Goal: Task Accomplishment & Management: Complete application form

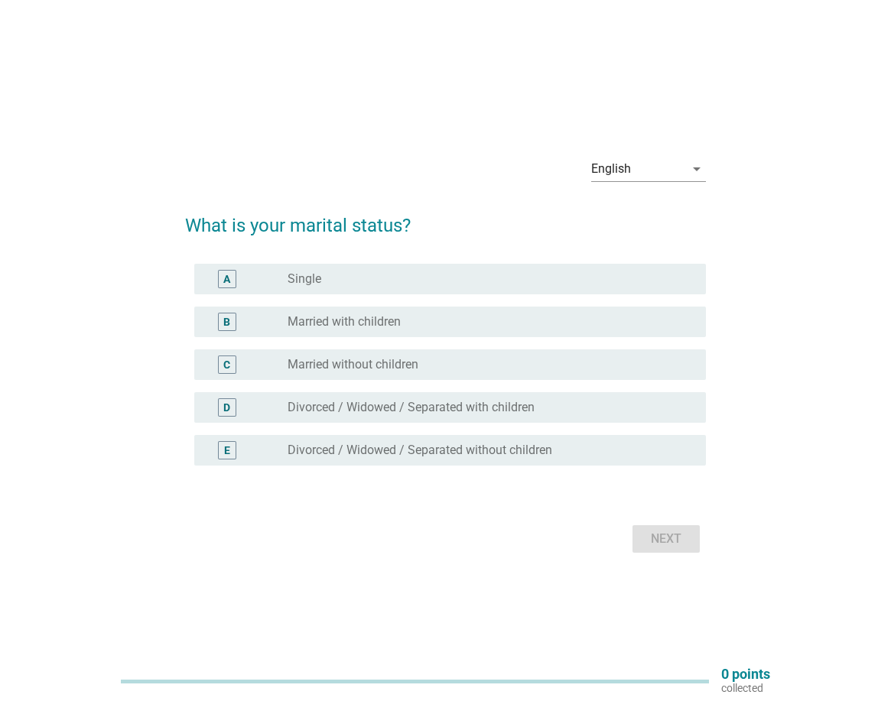
click at [330, 280] on div "radio_button_unchecked Single" at bounding box center [484, 278] width 394 height 15
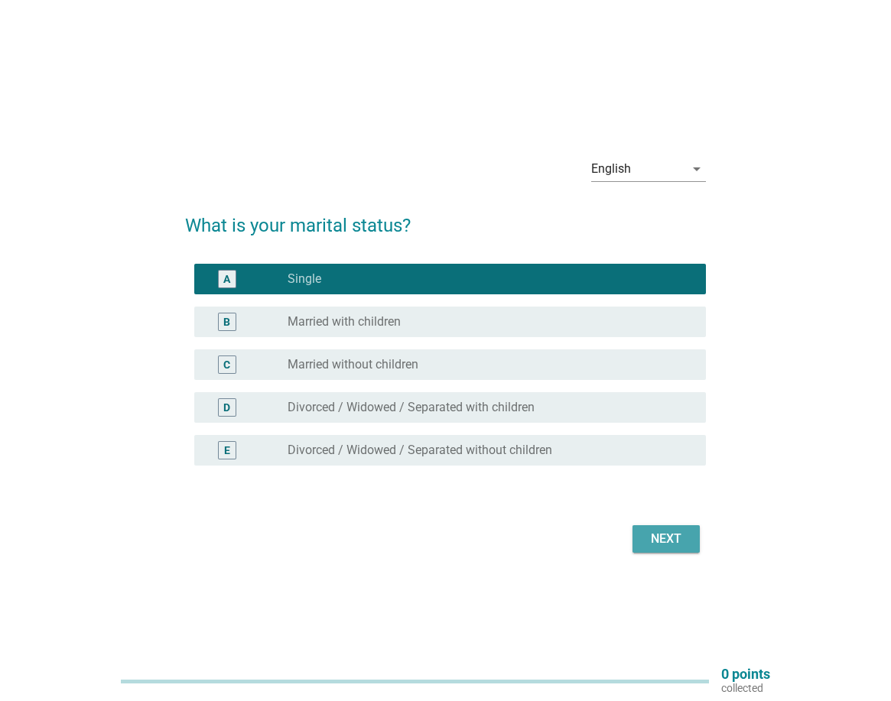
click at [675, 538] on div "Next" at bounding box center [666, 539] width 43 height 18
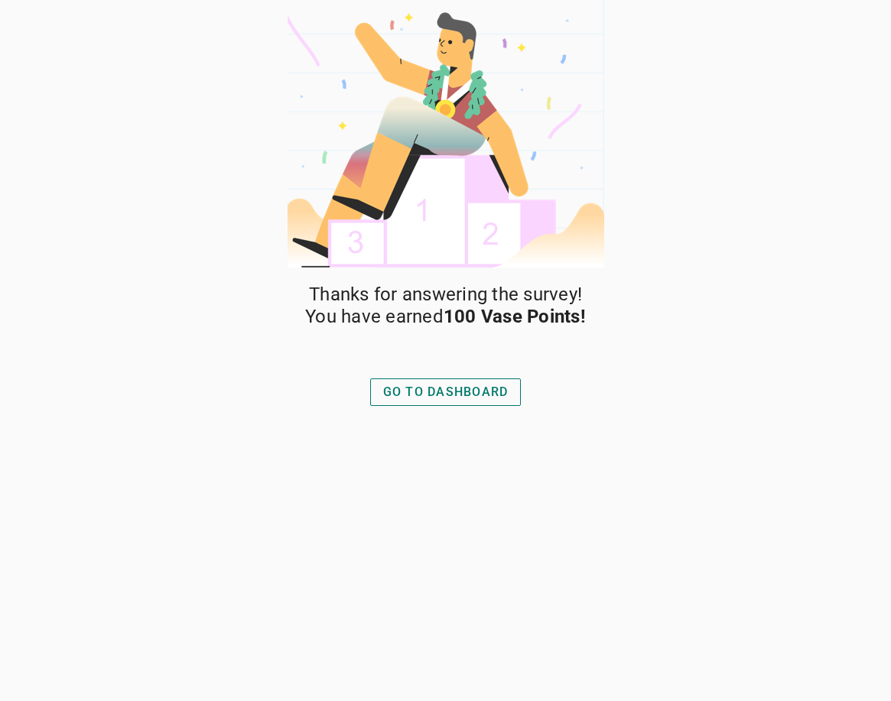
click at [448, 382] on button "GO TO DASHBOARD" at bounding box center [445, 392] width 151 height 28
click at [474, 388] on div "GO TO DASHBOARD" at bounding box center [445, 392] width 125 height 18
